Goal: Task Accomplishment & Management: Complete application form

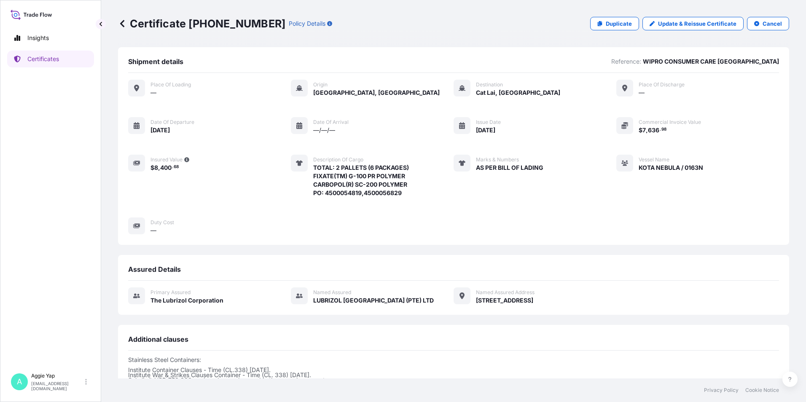
scroll to position [103, 0]
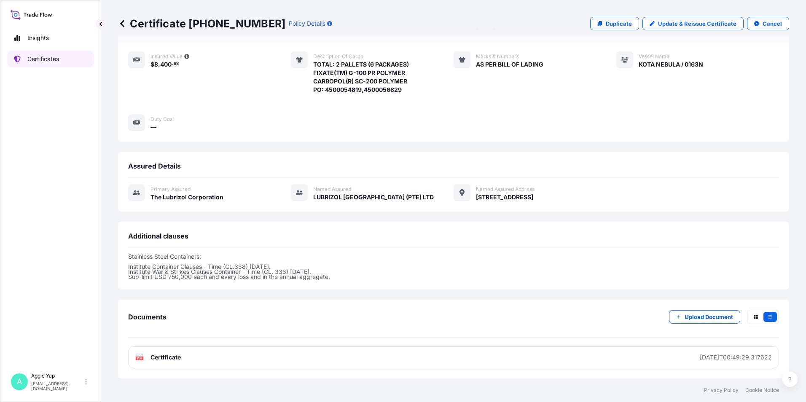
click at [59, 63] on link "Certificates" at bounding box center [50, 59] width 87 height 17
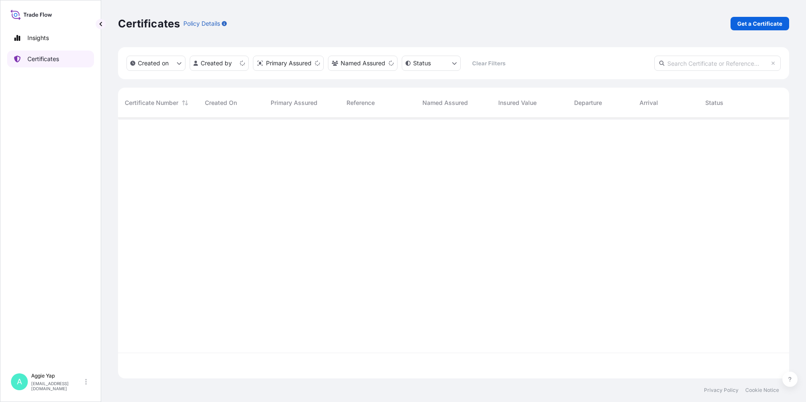
scroll to position [259, 665]
click at [763, 23] on p "Get a Certificate" at bounding box center [759, 23] width 45 height 8
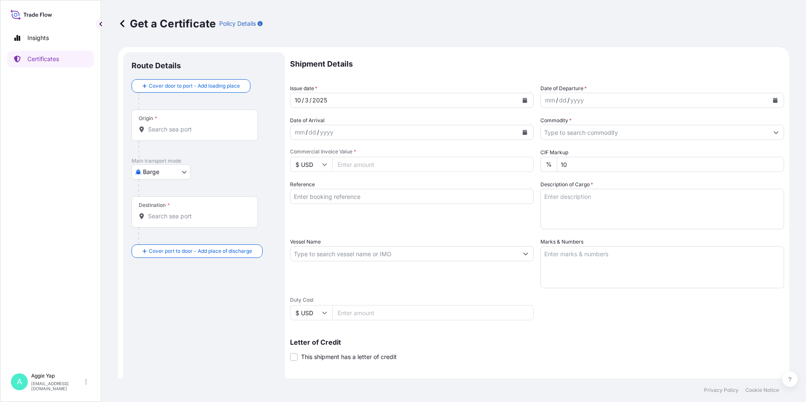
click at [173, 173] on body "Insights Certificates A [PERSON_NAME] [EMAIL_ADDRESS][DOMAIN_NAME] Get a Certif…" at bounding box center [403, 201] width 806 height 402
click at [159, 271] on span "Ocean Vessel" at bounding box center [167, 270] width 38 height 8
select select "Ocean Vessel"
click at [172, 135] on input "Origin *" at bounding box center [197, 133] width 99 height 8
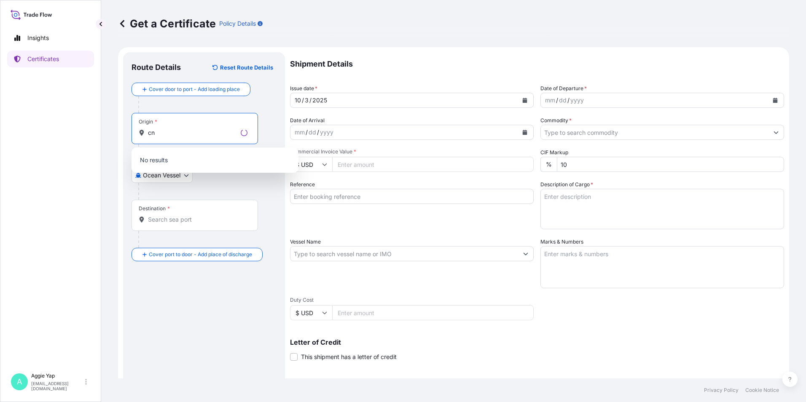
type input "c"
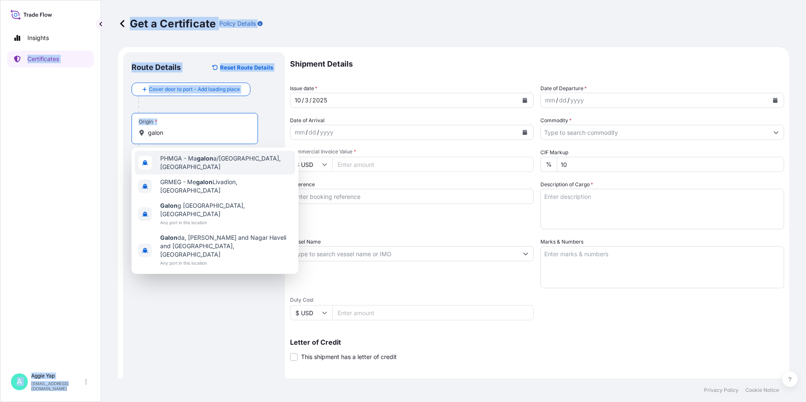
drag, startPoint x: 174, startPoint y: 137, endPoint x: -18, endPoint y: 135, distance: 191.4
click at [0, 135] on html "4 options available. Insights Certificates A [PERSON_NAME] [EMAIL_ADDRESS][DOMA…" at bounding box center [403, 201] width 806 height 402
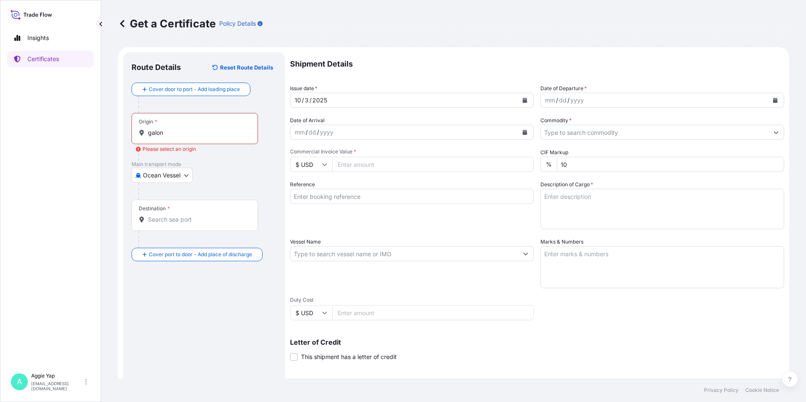
drag, startPoint x: 178, startPoint y: 136, endPoint x: 170, endPoint y: 134, distance: 8.6
click at [178, 135] on input "galon" at bounding box center [197, 133] width 99 height 8
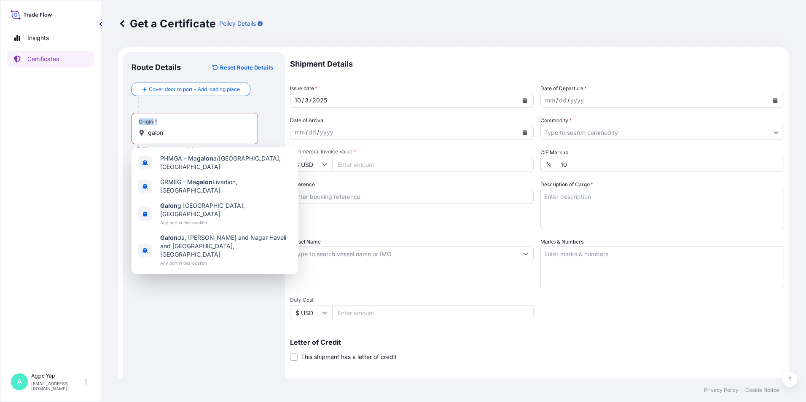
drag, startPoint x: 185, startPoint y: 139, endPoint x: 128, endPoint y: 129, distance: 57.2
click at [128, 129] on div "Route Details Reset Route Details Cover door to port - Add loading place Place …" at bounding box center [204, 264] width 162 height 425
drag, startPoint x: 128, startPoint y: 129, endPoint x: 194, endPoint y: 134, distance: 65.9
click at [194, 134] on input "galon" at bounding box center [197, 133] width 99 height 8
drag, startPoint x: 165, startPoint y: 135, endPoint x: 140, endPoint y: 135, distance: 25.3
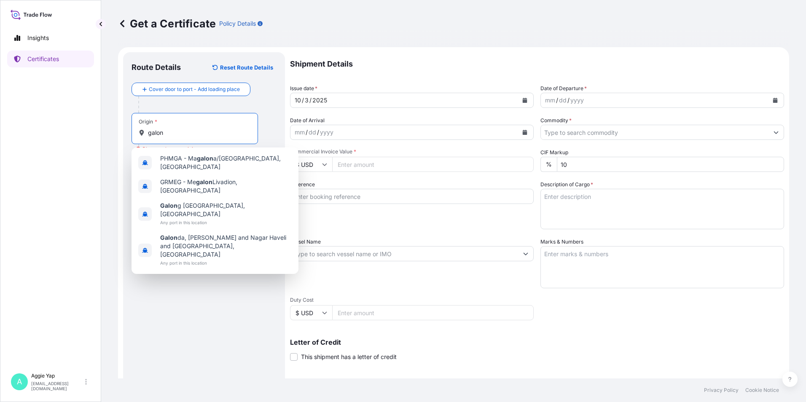
click at [141, 135] on div "galon" at bounding box center [195, 133] width 112 height 8
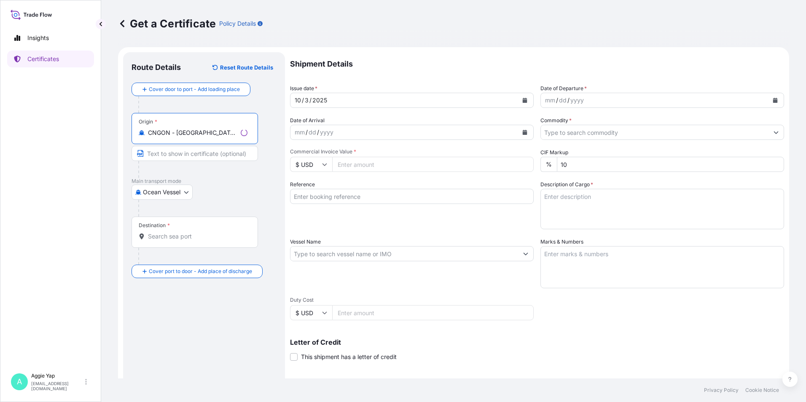
type input "CNGON - [GEOGRAPHIC_DATA], [GEOGRAPHIC_DATA]"
drag, startPoint x: 180, startPoint y: 156, endPoint x: 169, endPoint y: 158, distance: 11.0
click at [179, 156] on input "Text to appear on certificate" at bounding box center [195, 153] width 126 height 15
click at [210, 203] on div at bounding box center [207, 208] width 138 height 17
click at [186, 154] on input "GAOLAN" at bounding box center [195, 153] width 126 height 15
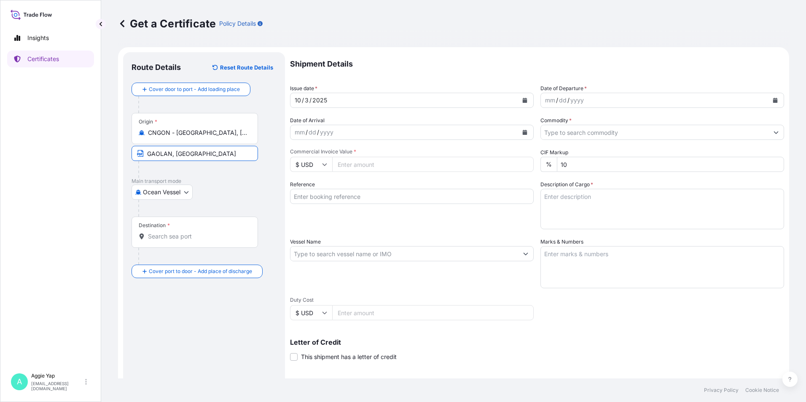
click at [223, 208] on div at bounding box center [207, 208] width 138 height 17
click at [205, 154] on input "GAOLAN, [GEOGRAPHIC_DATA]" at bounding box center [195, 153] width 126 height 15
type input "GAOLAN"
click at [224, 218] on div "Destination *" at bounding box center [195, 232] width 126 height 31
click at [224, 232] on input "Destination *" at bounding box center [197, 236] width 99 height 8
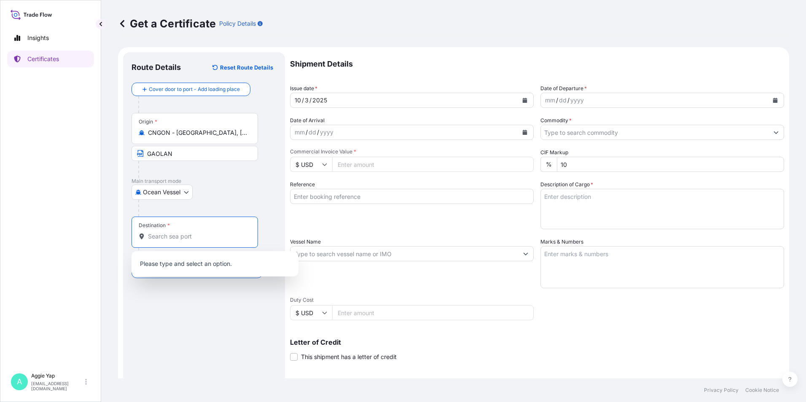
click at [169, 243] on div "Destination *" at bounding box center [195, 232] width 126 height 31
click at [169, 241] on input "Destination *" at bounding box center [197, 236] width 99 height 8
click at [169, 243] on div "Destination *" at bounding box center [195, 232] width 126 height 31
click at [169, 241] on input "Destination * Please select a destination" at bounding box center [197, 236] width 99 height 8
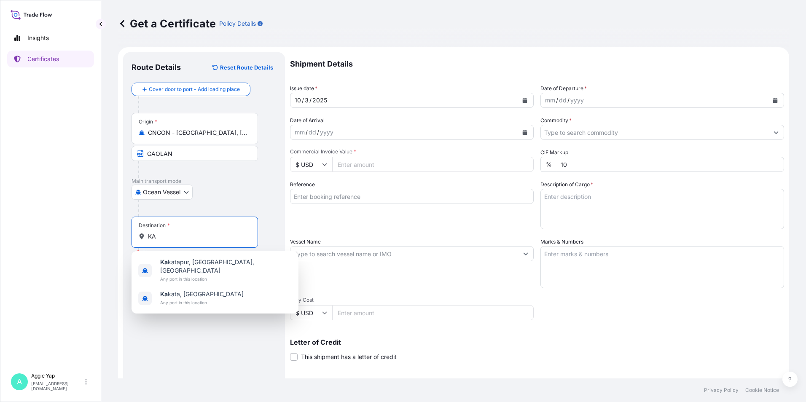
type input "K"
click at [207, 266] on span "[GEOGRAPHIC_DATA], [GEOGRAPHIC_DATA]" at bounding box center [222, 262] width 124 height 8
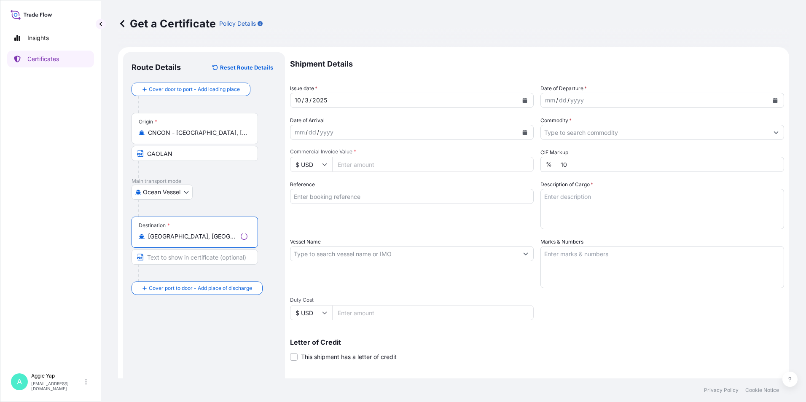
type input "[GEOGRAPHIC_DATA], [GEOGRAPHIC_DATA]"
click at [184, 256] on input "Text to appear on certificate" at bounding box center [195, 257] width 126 height 15
type input "K"
type input "JAKATA"
click at [522, 104] on button "Calendar" at bounding box center [524, 100] width 13 height 13
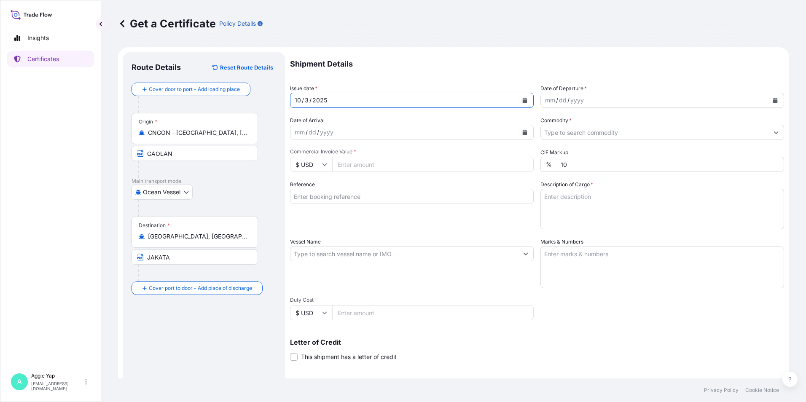
click at [524, 97] on button "Calendar" at bounding box center [524, 100] width 13 height 13
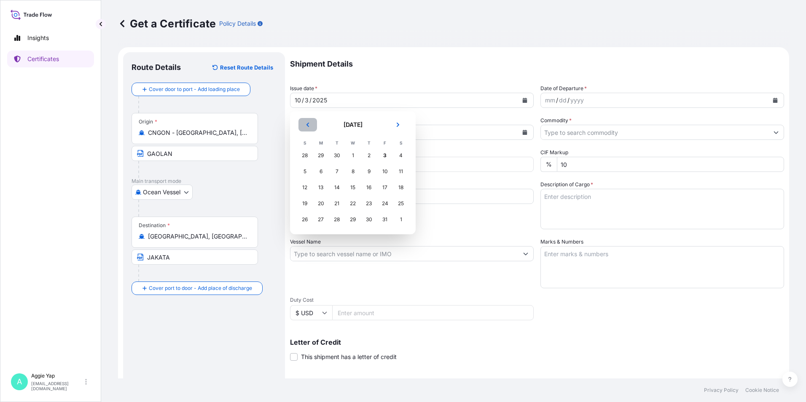
click at [310, 123] on button "Previous" at bounding box center [307, 124] width 19 height 13
click at [337, 221] on div "30" at bounding box center [336, 219] width 15 height 15
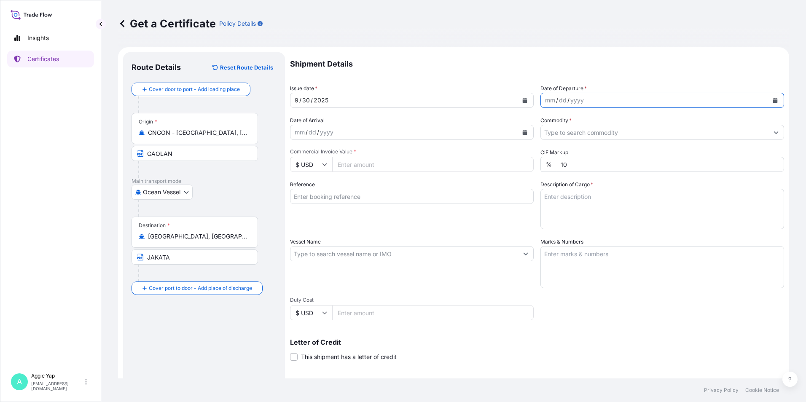
click at [769, 97] on button "Calendar" at bounding box center [775, 100] width 13 height 13
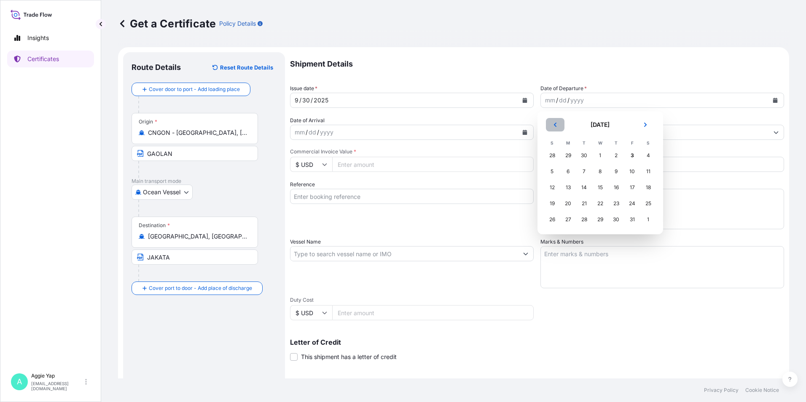
click at [556, 126] on icon "Previous" at bounding box center [555, 124] width 5 height 5
click at [583, 220] on div "30" at bounding box center [584, 219] width 15 height 15
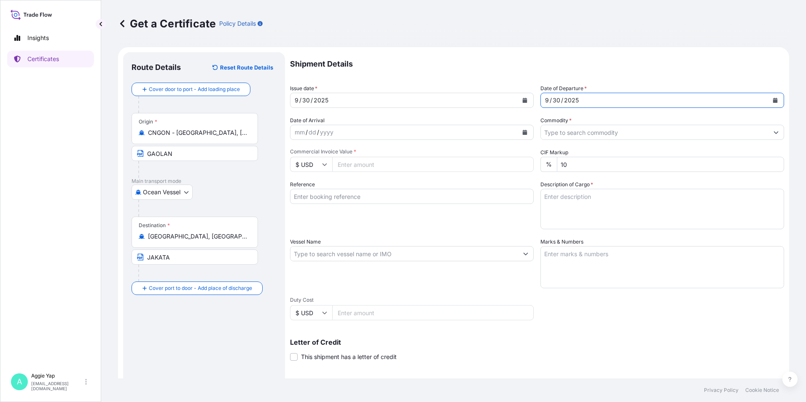
click at [412, 130] on div "mm / dd / yyyy" at bounding box center [404, 132] width 228 height 15
click at [564, 132] on input "Commodity *" at bounding box center [655, 132] width 228 height 15
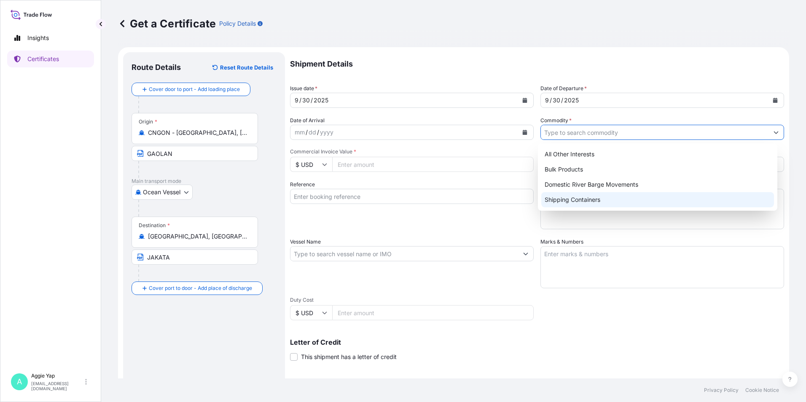
click at [576, 204] on div "Shipping Containers" at bounding box center [657, 199] width 233 height 15
type input "Shipping Containers"
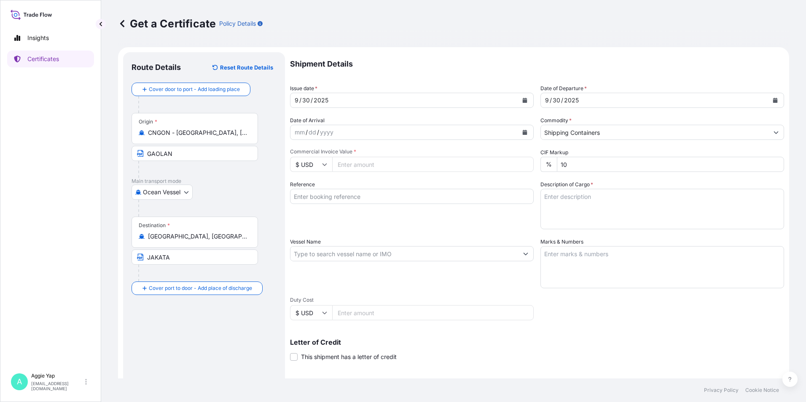
click at [367, 167] on input "Commercial Invoice Value *" at bounding box center [433, 164] width 202 height 15
type input "73958.64"
click at [361, 195] on input "Reference" at bounding box center [412, 196] width 244 height 15
type input "PT FEDERAL KARYATAMA"
click at [575, 211] on textarea "Description of Cargo *" at bounding box center [662, 209] width 244 height 40
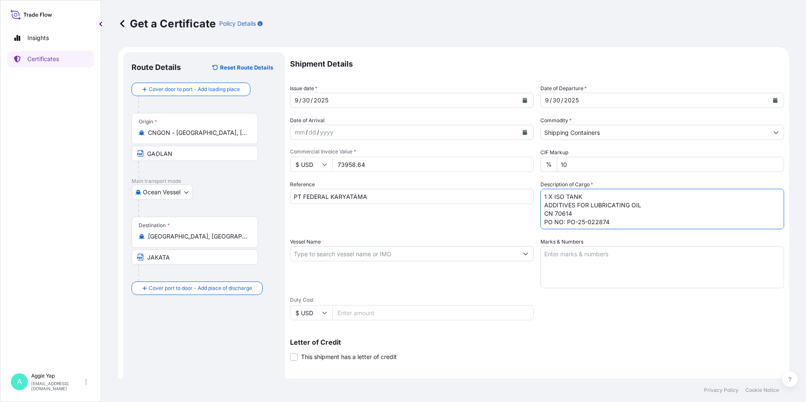
type textarea "1 X ISO TANK ADDITIVES FOR LUBRICATING OIL CN 70614 PO NO: PO-25-022874"
click at [403, 255] on input "Vessel Name" at bounding box center [404, 253] width 228 height 15
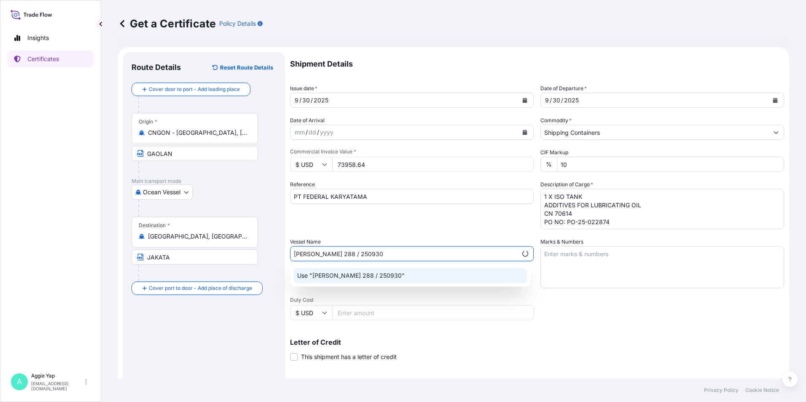
click at [409, 279] on div "Use "[PERSON_NAME] 288 / 250930"" at bounding box center [410, 275] width 233 height 15
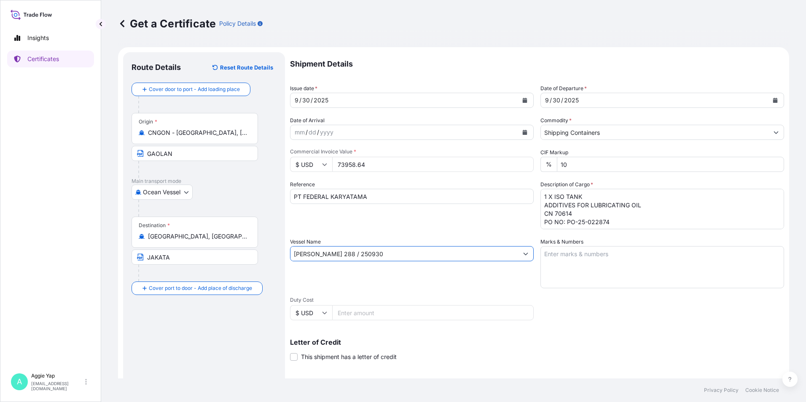
type input "[PERSON_NAME] 288 / 250930"
click at [595, 258] on textarea "Marks & Numbers" at bounding box center [662, 267] width 244 height 42
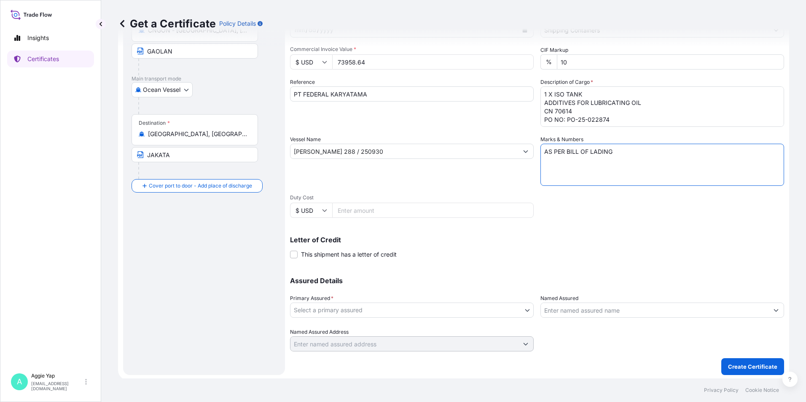
scroll to position [104, 0]
type textarea "AS PER BILL OF LADING"
click at [308, 309] on body "Insights Certificates A [PERSON_NAME] [EMAIL_ADDRESS][DOMAIN_NAME] Get a Certif…" at bounding box center [403, 201] width 806 height 402
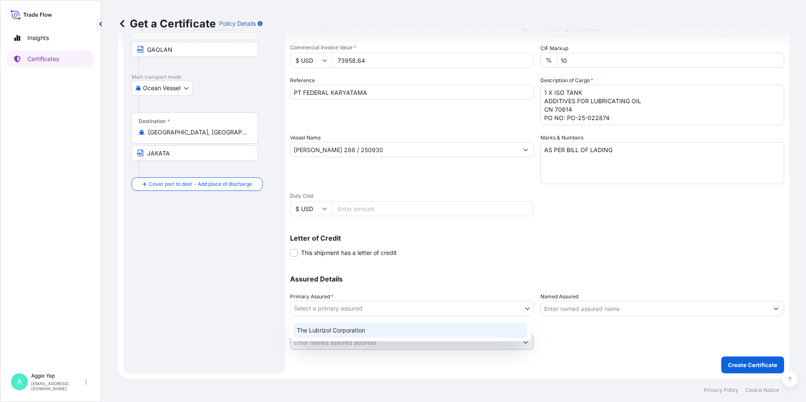
click at [353, 332] on div "The Lubrizol Corporation" at bounding box center [410, 330] width 234 height 15
select select "31566"
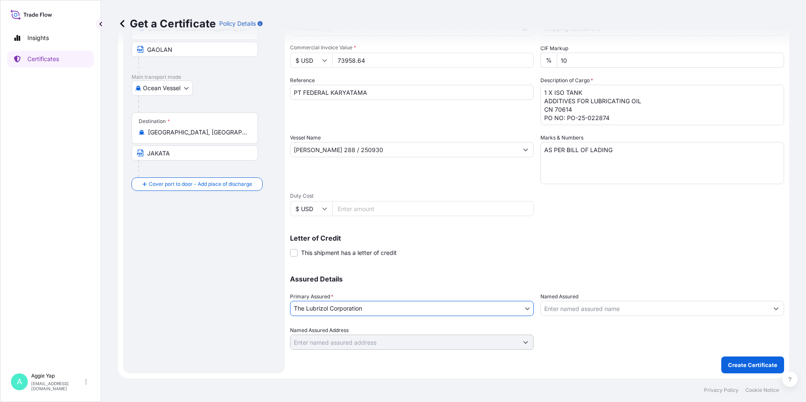
click at [619, 310] on input "Named Assured" at bounding box center [655, 308] width 228 height 15
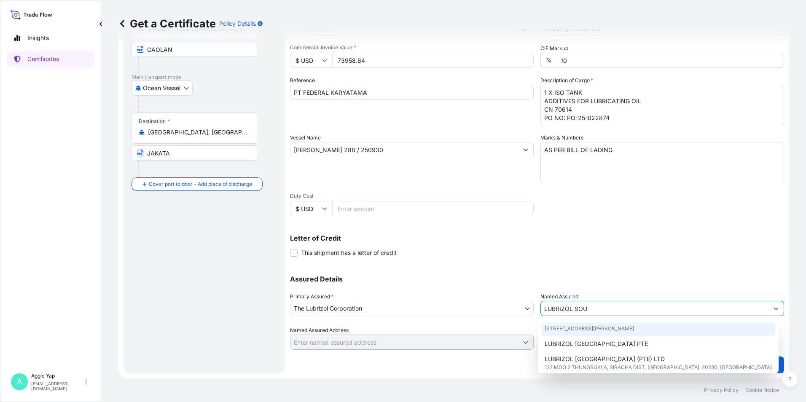
scroll to position [84, 0]
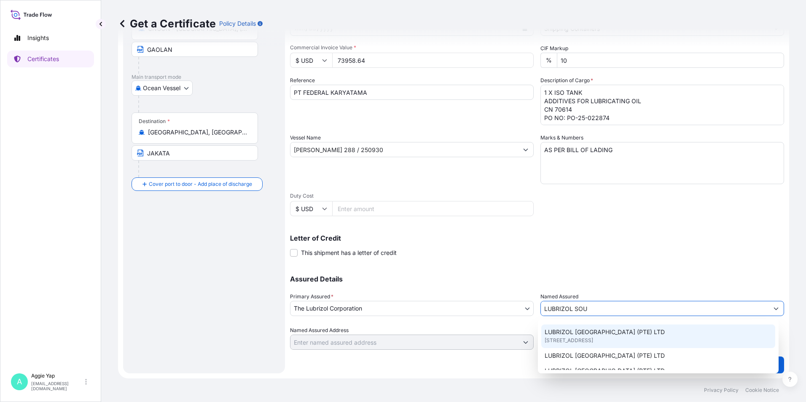
click at [579, 342] on span "[STREET_ADDRESS]" at bounding box center [569, 340] width 48 height 8
type input "LUBRIZOL [GEOGRAPHIC_DATA] (PTE) LTD"
type input "[STREET_ADDRESS]"
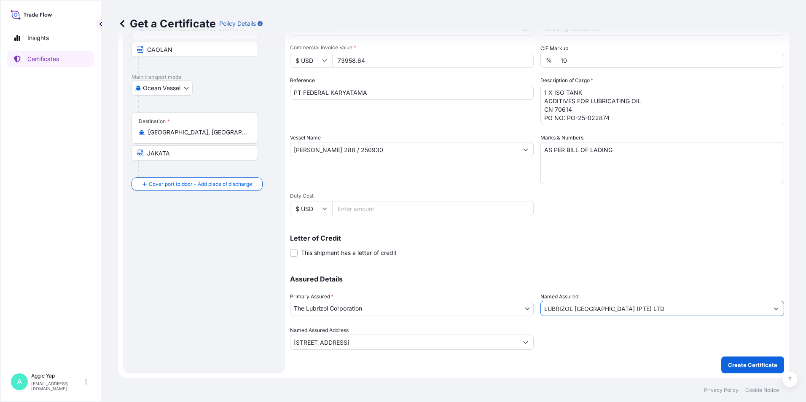
type input "LUBRIZOL [GEOGRAPHIC_DATA] (PTE) LTD"
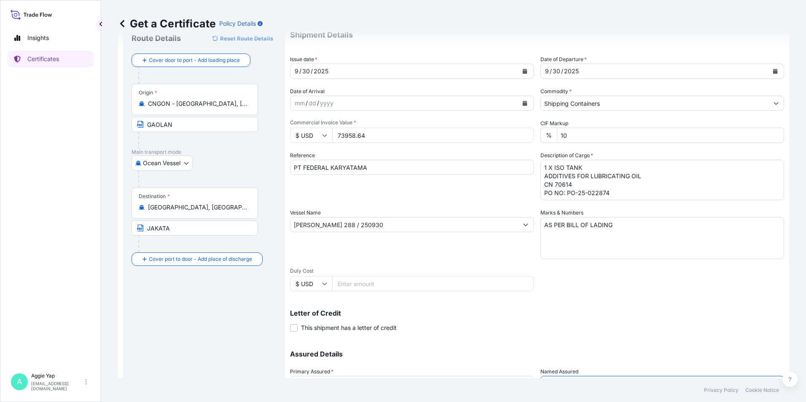
scroll to position [104, 0]
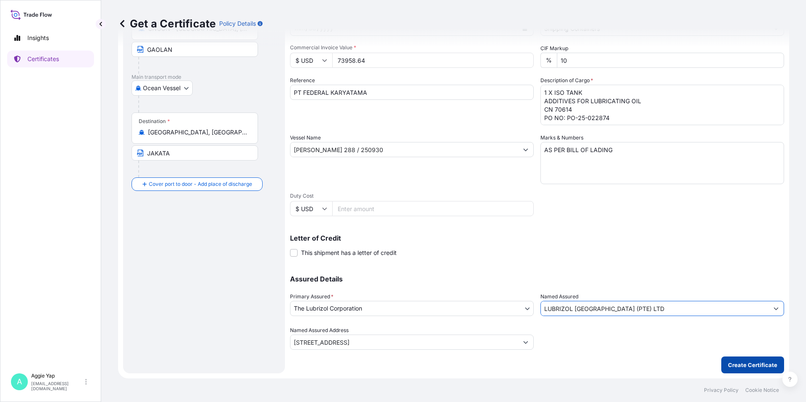
click at [742, 363] on p "Create Certificate" at bounding box center [752, 365] width 49 height 8
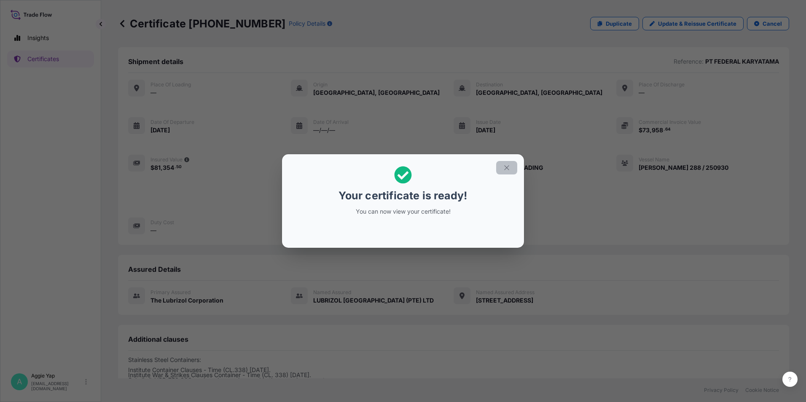
click at [507, 168] on icon "button" at bounding box center [507, 168] width 8 height 8
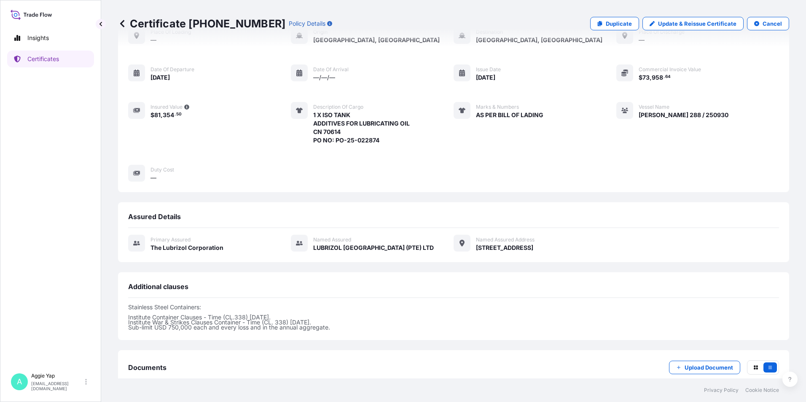
scroll to position [103, 0]
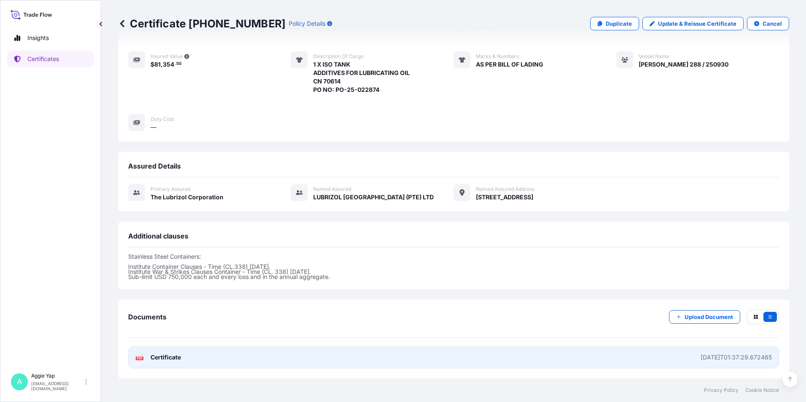
click at [182, 361] on link "PDF Certificate [DATE]T01:37:29.672465" at bounding box center [453, 358] width 651 height 22
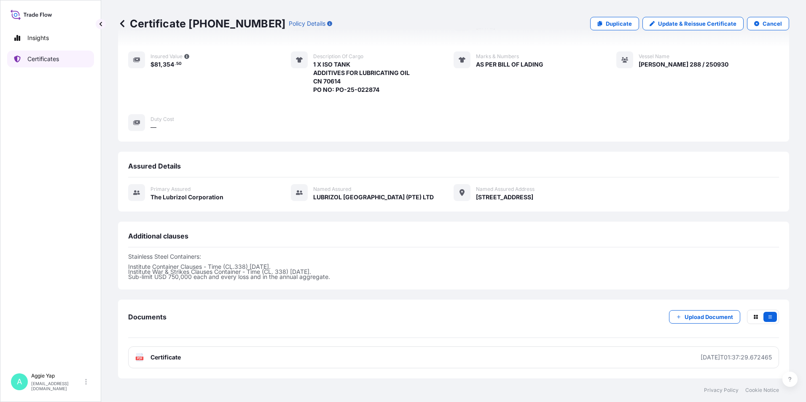
click at [63, 60] on link "Certificates" at bounding box center [50, 59] width 87 height 17
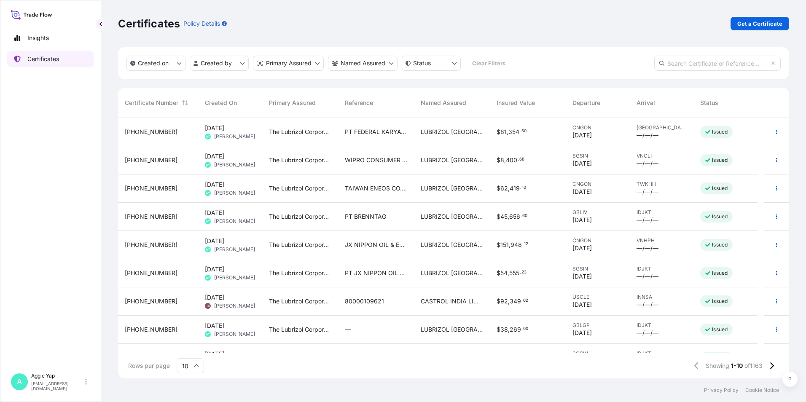
click at [59, 63] on p "Certificates" at bounding box center [43, 59] width 32 height 8
